Goal: Task Accomplishment & Management: Use online tool/utility

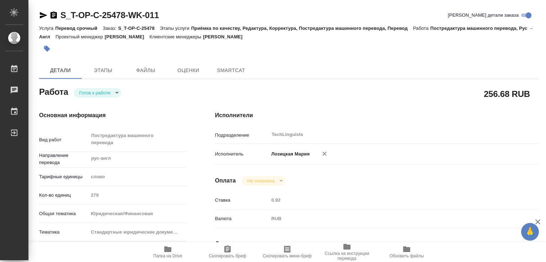
type textarea "x"
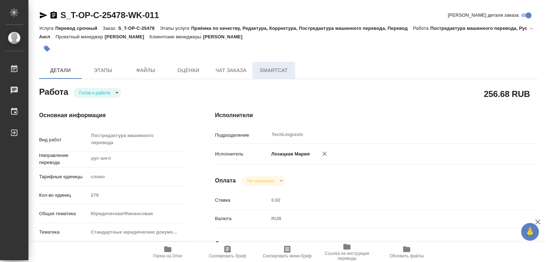
type textarea "x"
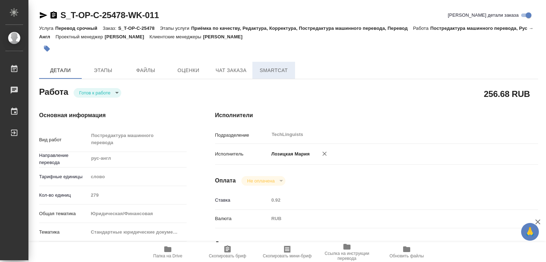
click at [272, 71] on span "SmartCat" at bounding box center [274, 70] width 34 height 9
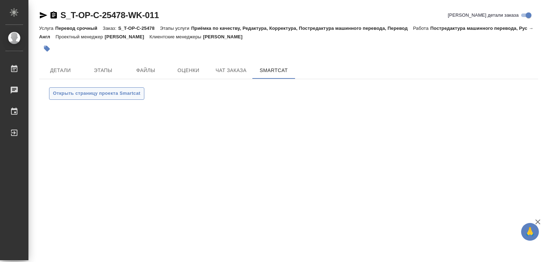
click at [68, 93] on span "Открыть страницу проекта Smartcat" at bounding box center [96, 94] width 87 height 8
